Goal: Task Accomplishment & Management: Use online tool/utility

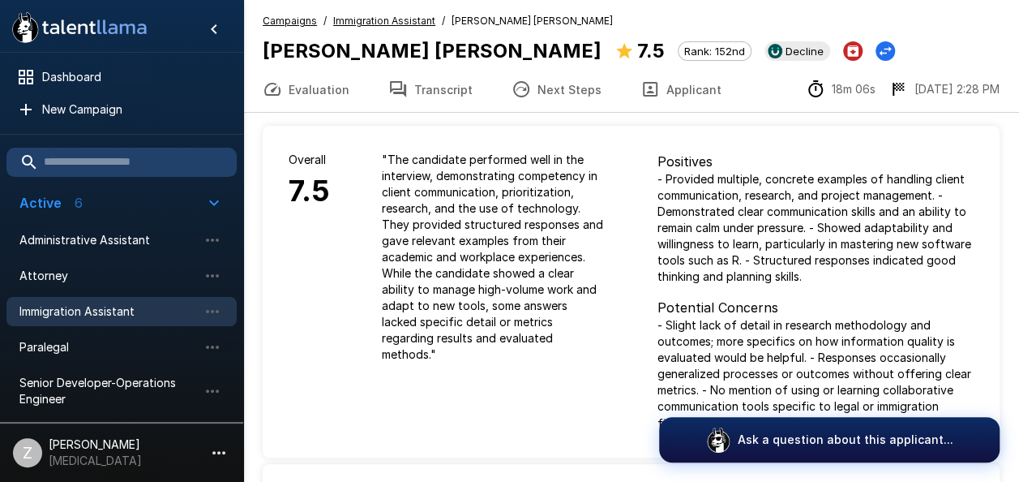
click at [563, 91] on button "Next Steps" at bounding box center [556, 88] width 129 height 45
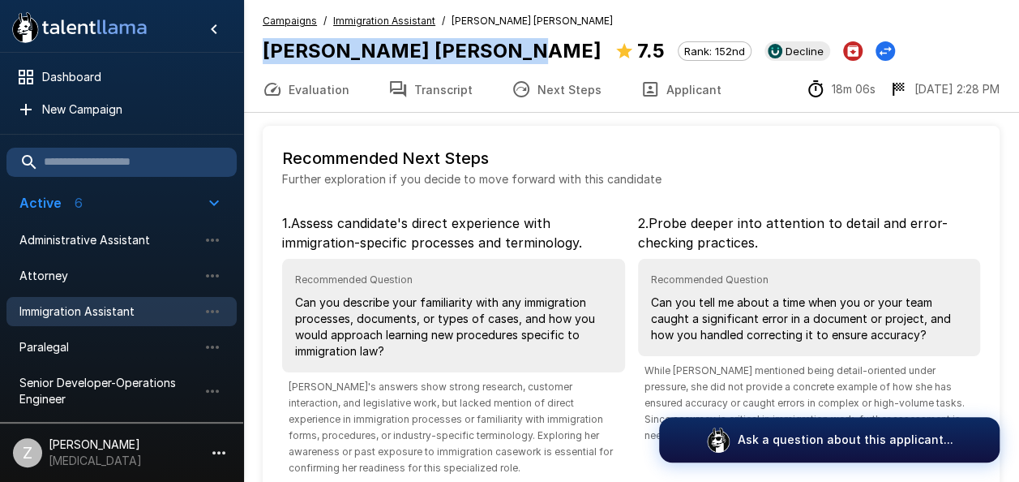
drag, startPoint x: 473, startPoint y: 48, endPoint x: 264, endPoint y: 52, distance: 208.4
click at [264, 52] on div "[PERSON_NAME] [PERSON_NAME] 7.5 Rank: 152nd Decline" at bounding box center [579, 51] width 632 height 31
copy b "[PERSON_NAME] [PERSON_NAME]"
click at [325, 88] on button "Evaluation" at bounding box center [306, 88] width 126 height 45
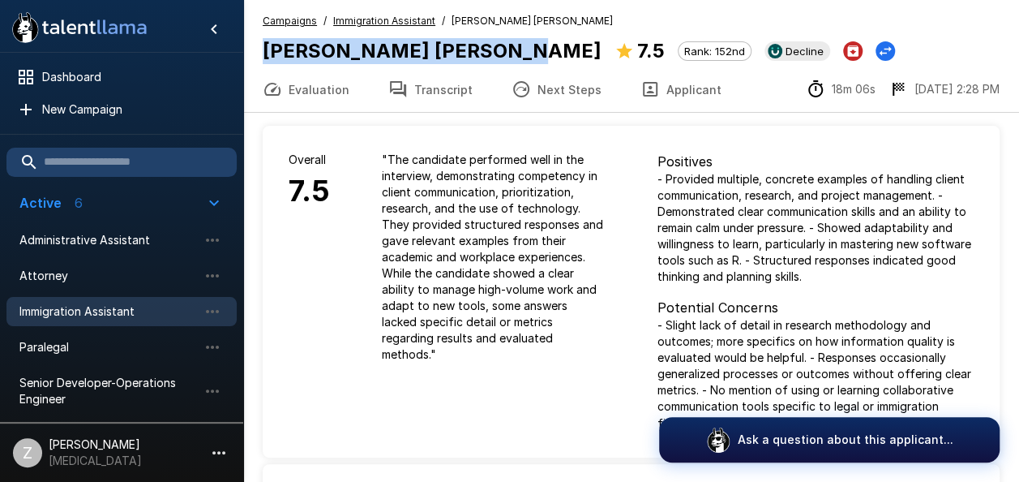
click at [439, 83] on button "Transcript" at bounding box center [430, 88] width 123 height 45
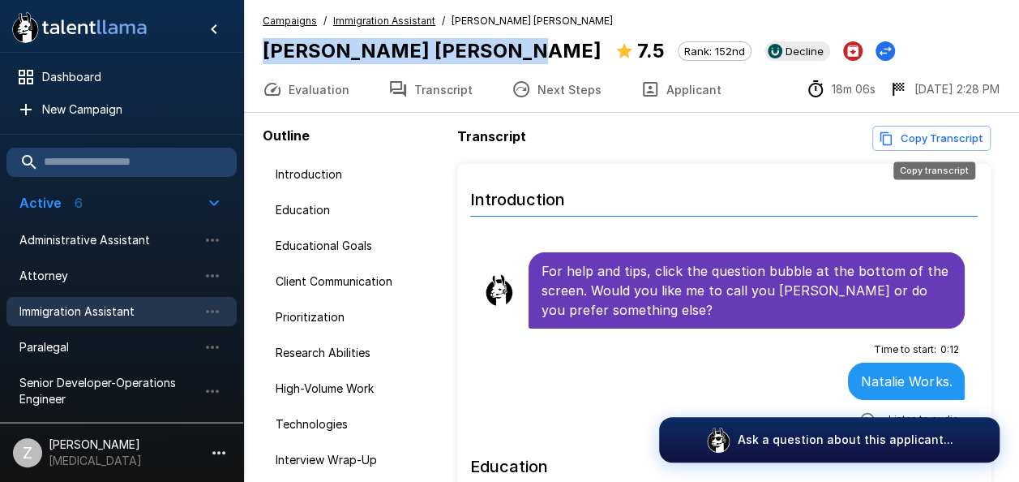
click at [944, 135] on button "Copy Transcript" at bounding box center [931, 138] width 118 height 25
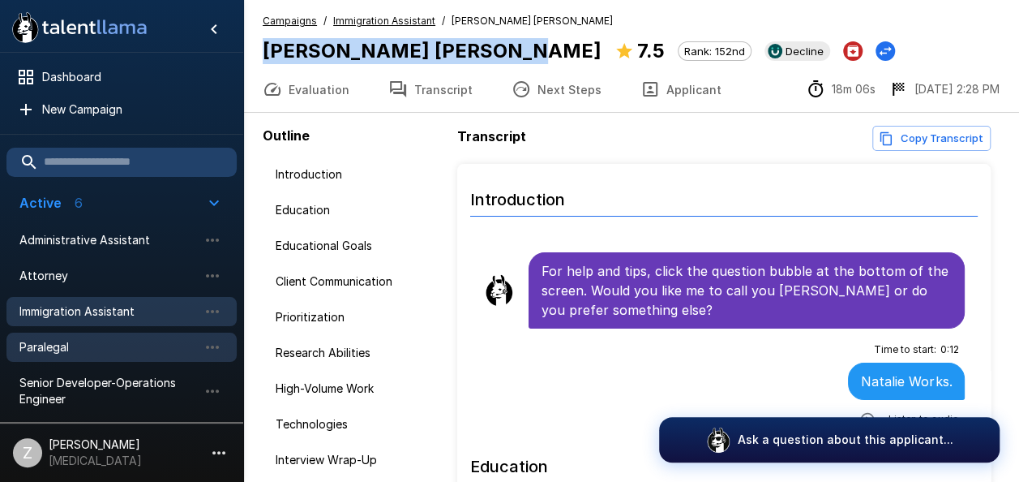
click at [90, 345] on span "Paralegal" at bounding box center [108, 347] width 178 height 16
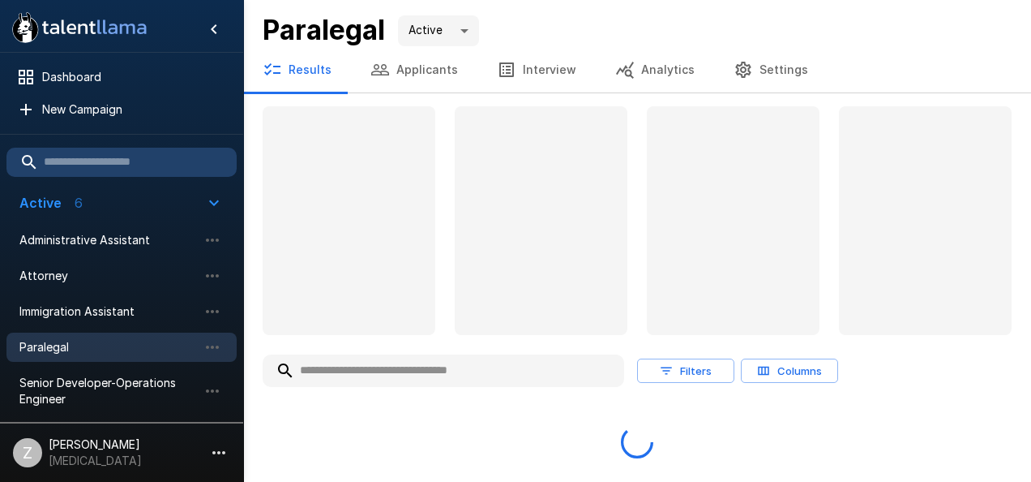
click at [418, 74] on button "Applicants" at bounding box center [414, 69] width 126 height 45
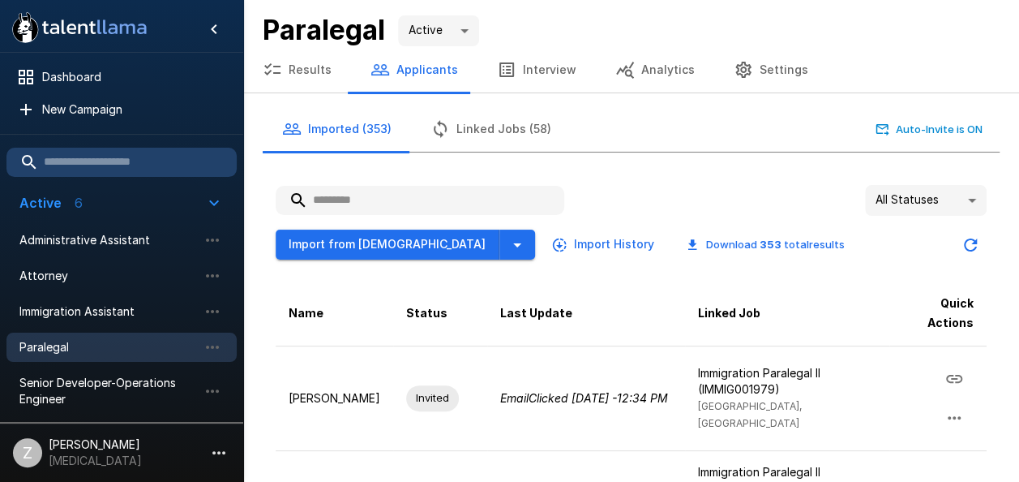
paste input "**********"
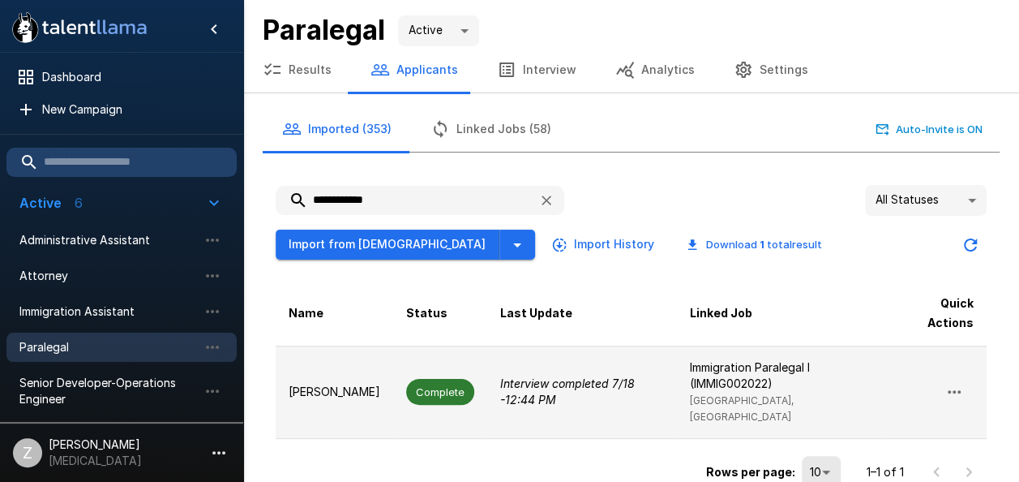
type input "**********"
click at [352, 377] on td "[PERSON_NAME]" at bounding box center [335, 391] width 118 height 93
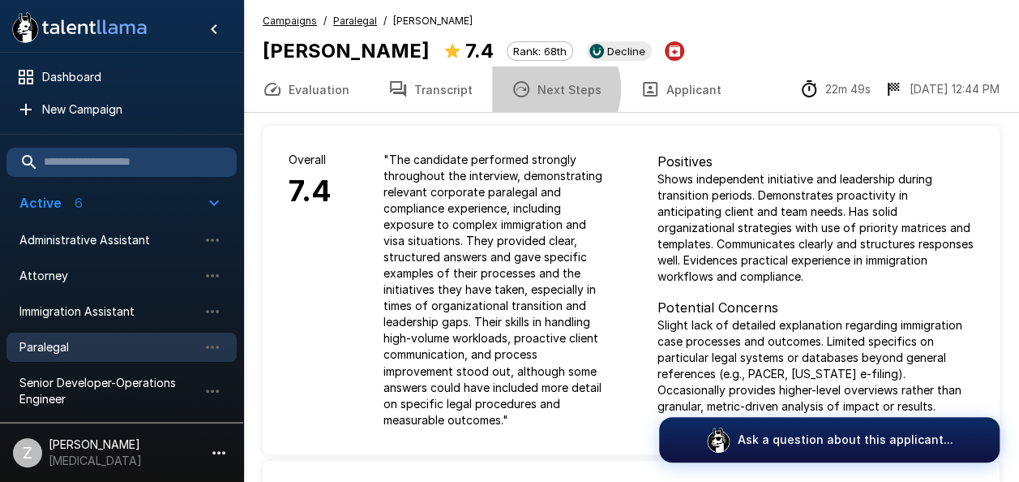
click at [533, 88] on button "Next Steps" at bounding box center [556, 88] width 129 height 45
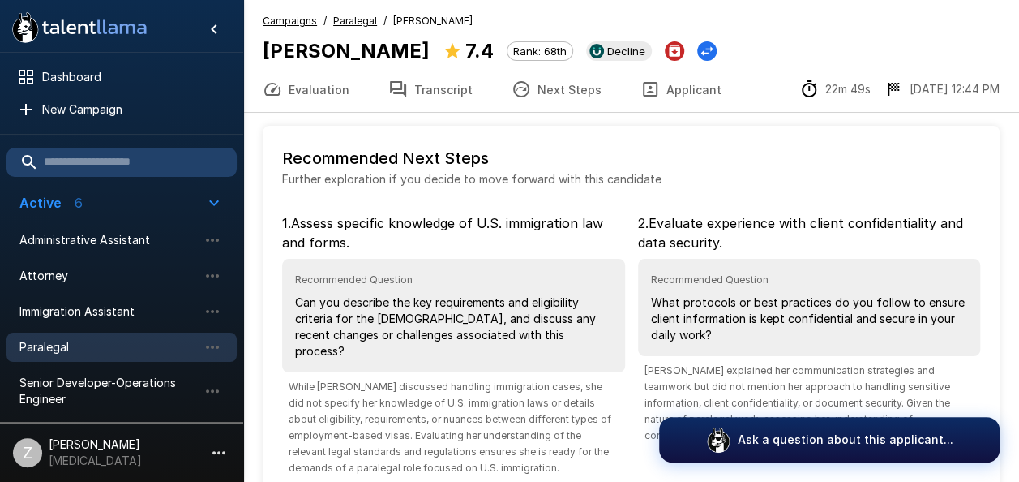
click at [316, 85] on button "Evaluation" at bounding box center [306, 88] width 126 height 45
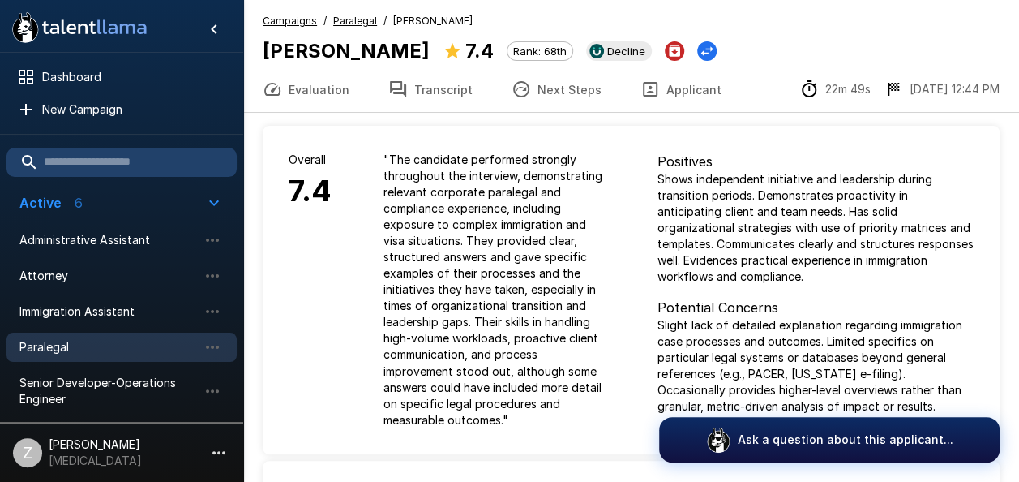
click at [436, 80] on button "Transcript" at bounding box center [430, 88] width 123 height 45
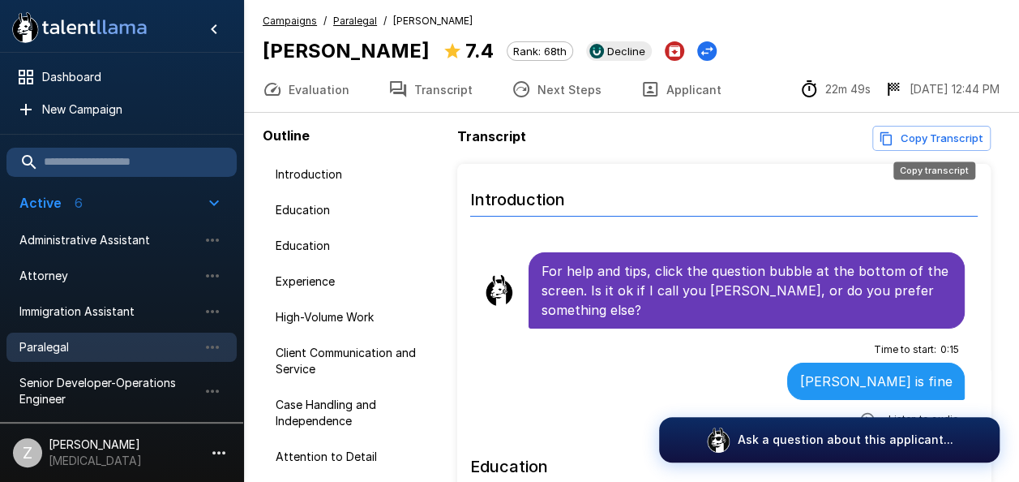
click at [932, 144] on button "Copy Transcript" at bounding box center [931, 138] width 118 height 25
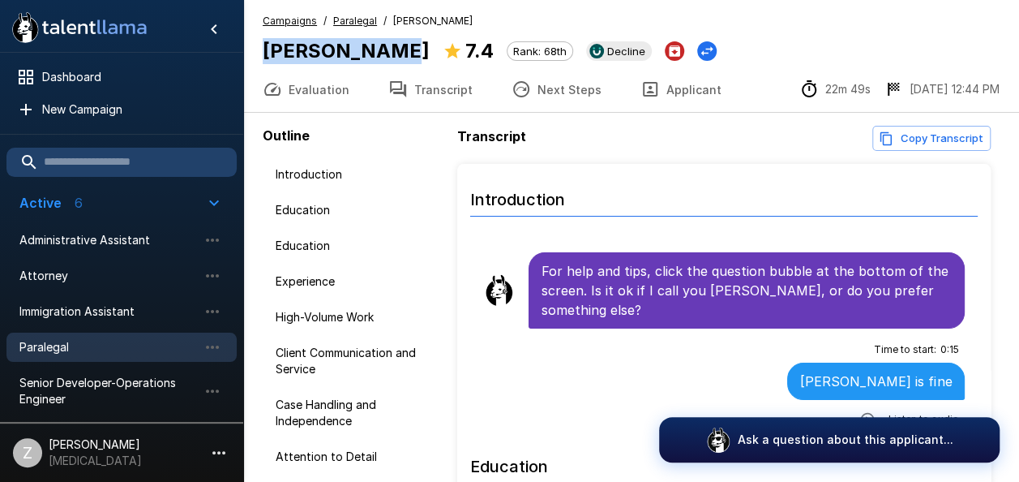
drag, startPoint x: 374, startPoint y: 45, endPoint x: 269, endPoint y: 42, distance: 104.6
click at [263, 42] on b "[PERSON_NAME]" at bounding box center [346, 51] width 167 height 24
copy b "[PERSON_NAME]"
